Goal: Find specific page/section

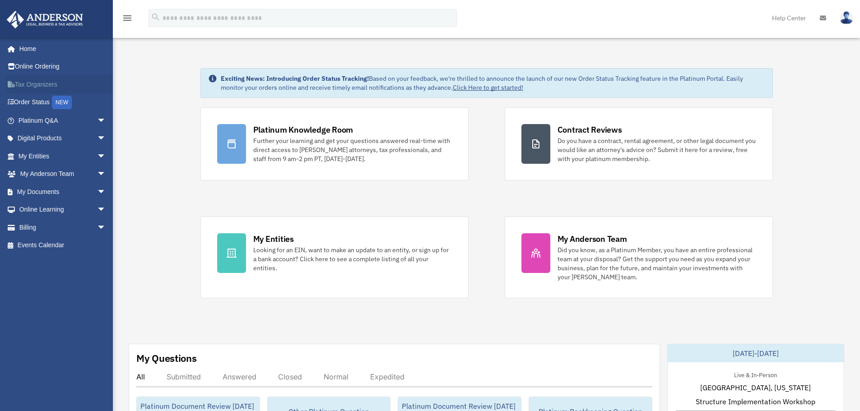
click at [28, 88] on link "Tax Organizers" at bounding box center [62, 84] width 113 height 18
click at [97, 196] on span "arrow_drop_down" at bounding box center [106, 192] width 18 height 19
click at [36, 213] on link "Box" at bounding box center [66, 210] width 107 height 18
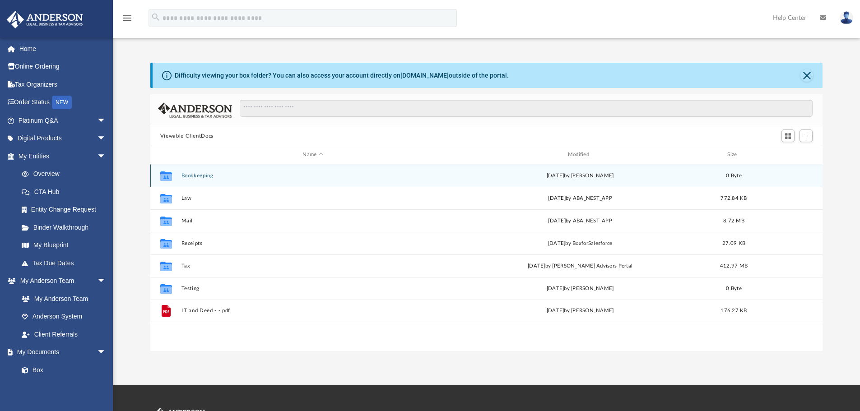
scroll to position [199, 665]
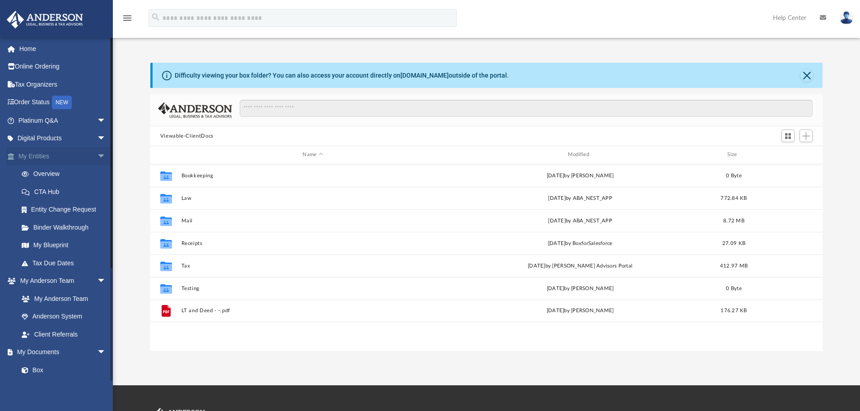
click at [97, 158] on span "arrow_drop_down" at bounding box center [106, 156] width 18 height 19
click at [97, 171] on span "arrow_drop_down" at bounding box center [106, 174] width 18 height 19
click at [97, 189] on span "arrow_drop_down" at bounding box center [106, 192] width 18 height 19
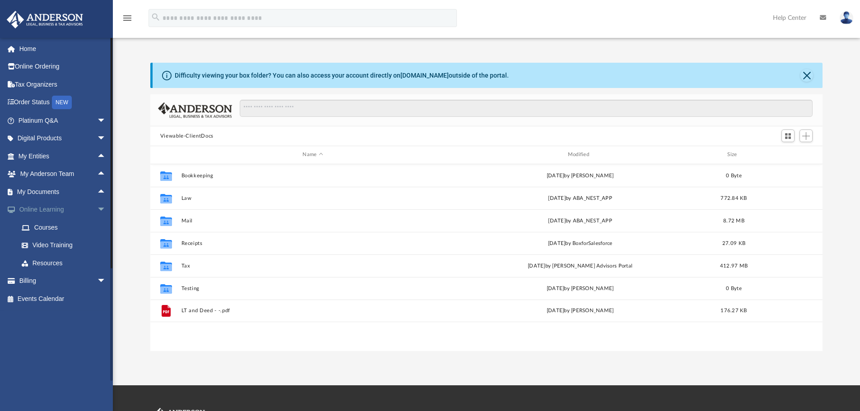
click at [97, 207] on span "arrow_drop_down" at bounding box center [106, 210] width 18 height 19
